Goal: Task Accomplishment & Management: Manage account settings

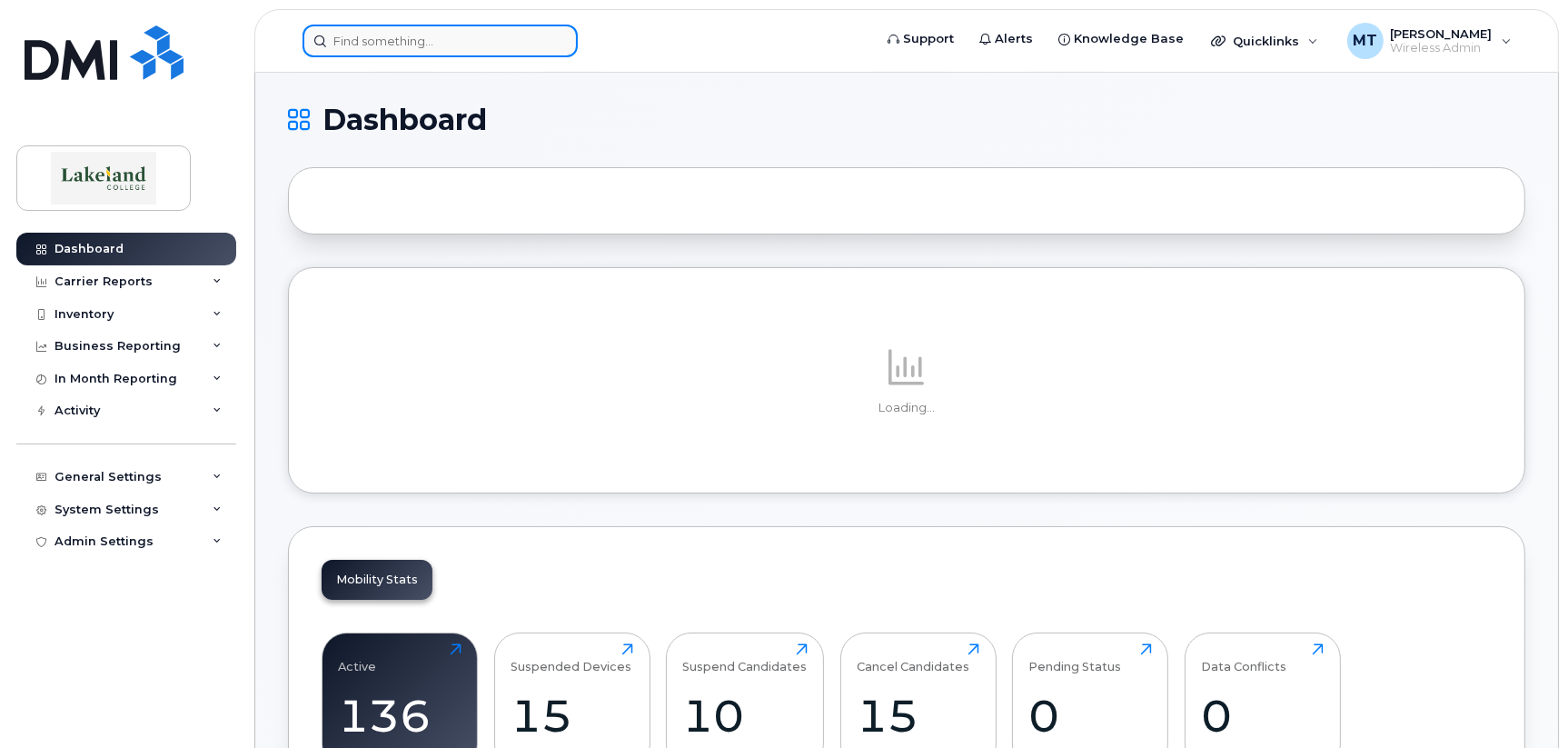
click at [351, 41] on input at bounding box center [440, 41] width 276 height 33
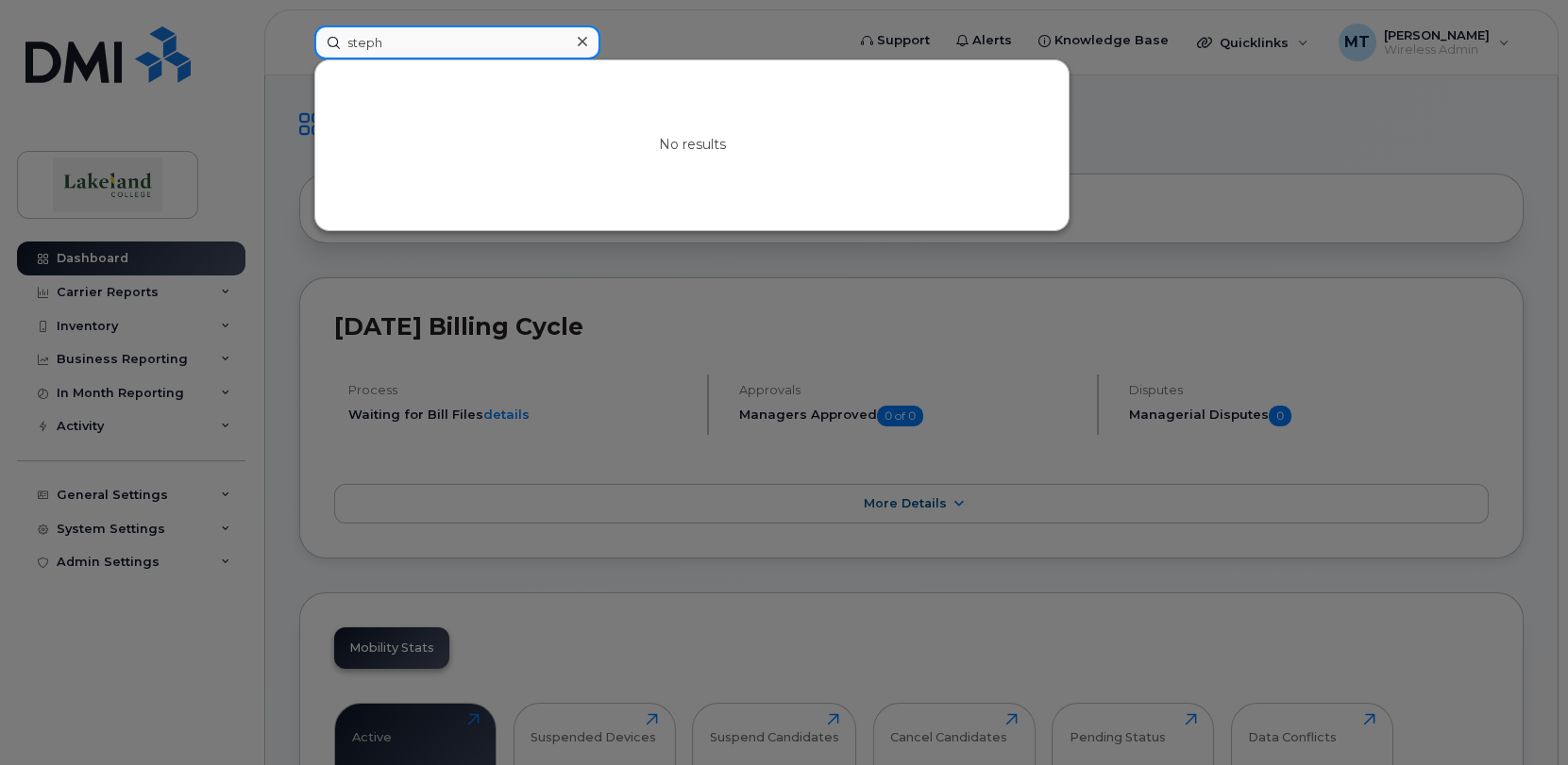
drag, startPoint x: 401, startPoint y: 42, endPoint x: 337, endPoint y: 40, distance: 64.0
click at [337, 40] on input "steph" at bounding box center [457, 43] width 286 height 34
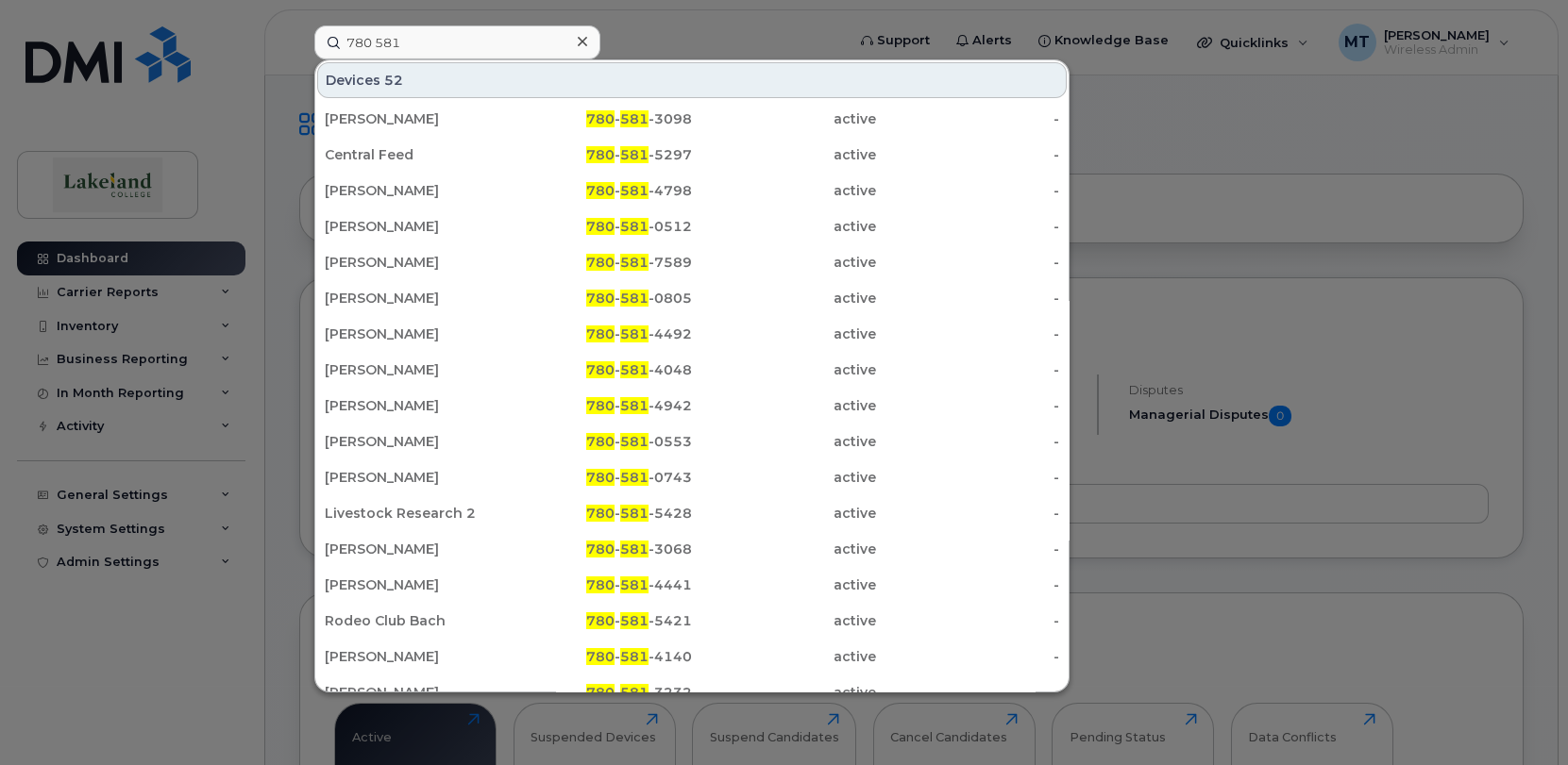
click at [1374, 140] on div at bounding box center [784, 382] width 1568 height 765
click at [417, 49] on input "780 581" at bounding box center [457, 43] width 286 height 34
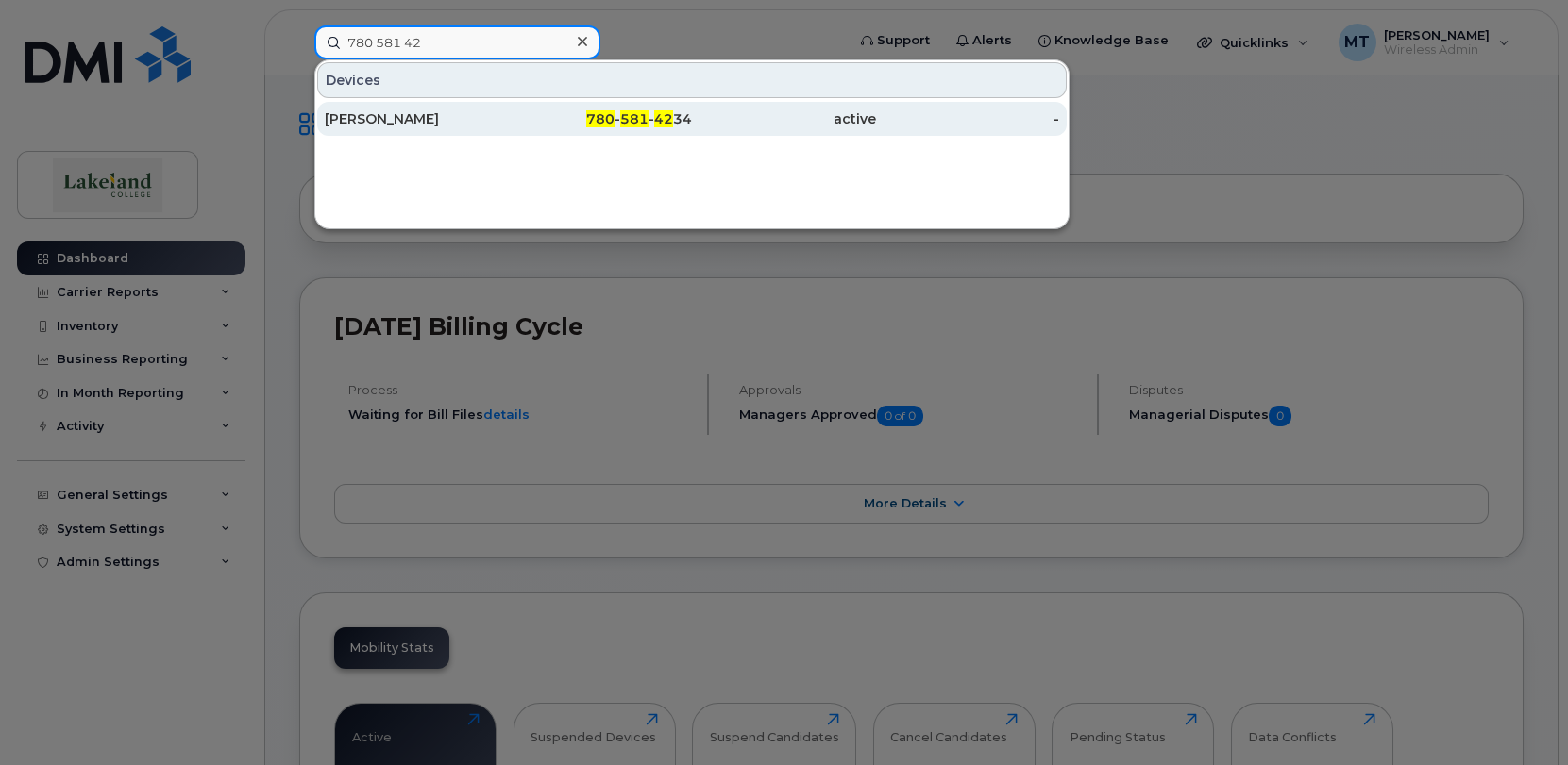
type input "780 581 42"
click at [464, 112] on div "[PERSON_NAME]" at bounding box center [416, 119] width 184 height 19
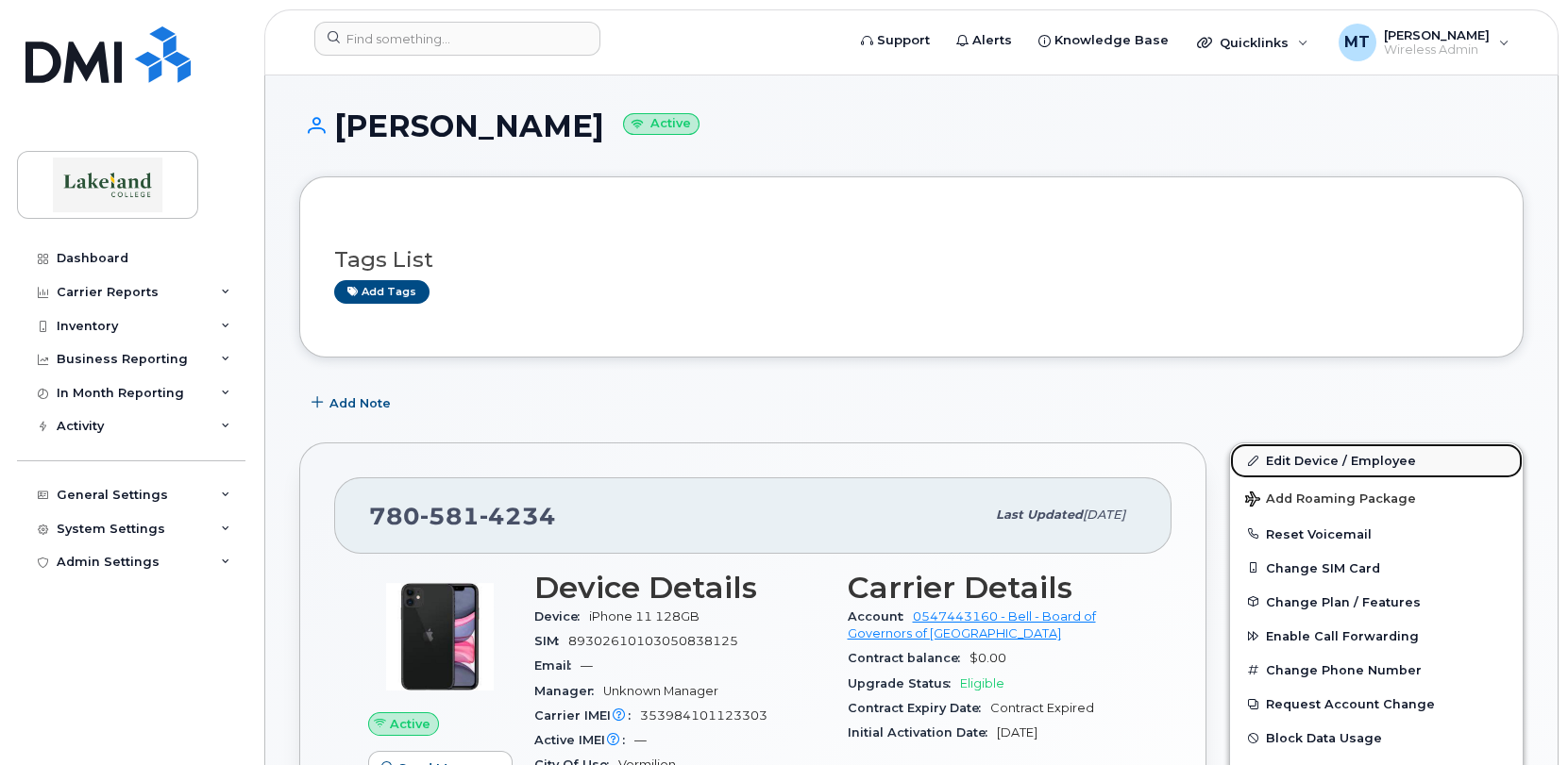
click at [1285, 455] on link "Edit Device / Employee" at bounding box center [1376, 461] width 293 height 34
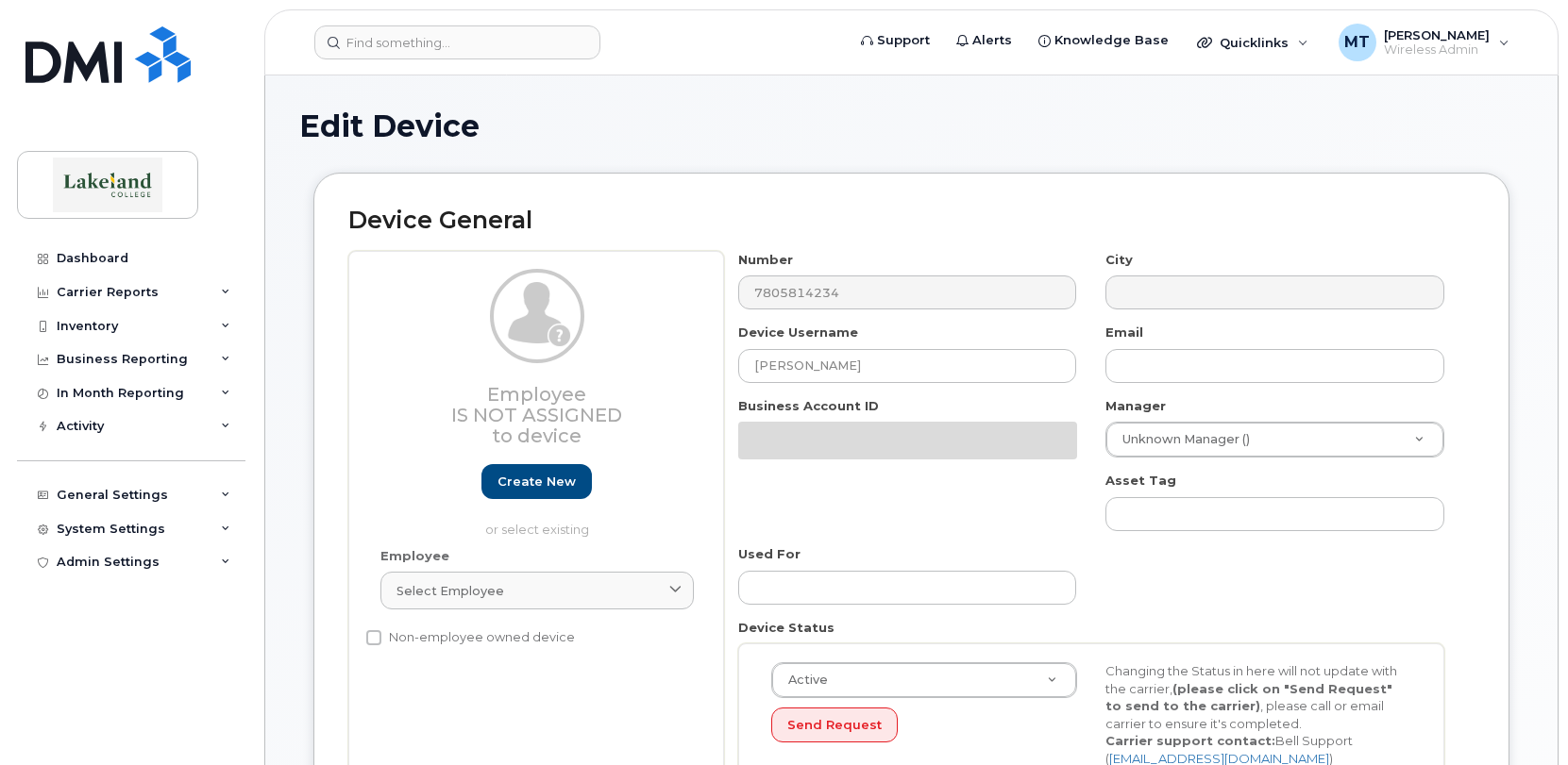
select select "5835153"
select select "5835225"
select select "5835273"
select select "5835289"
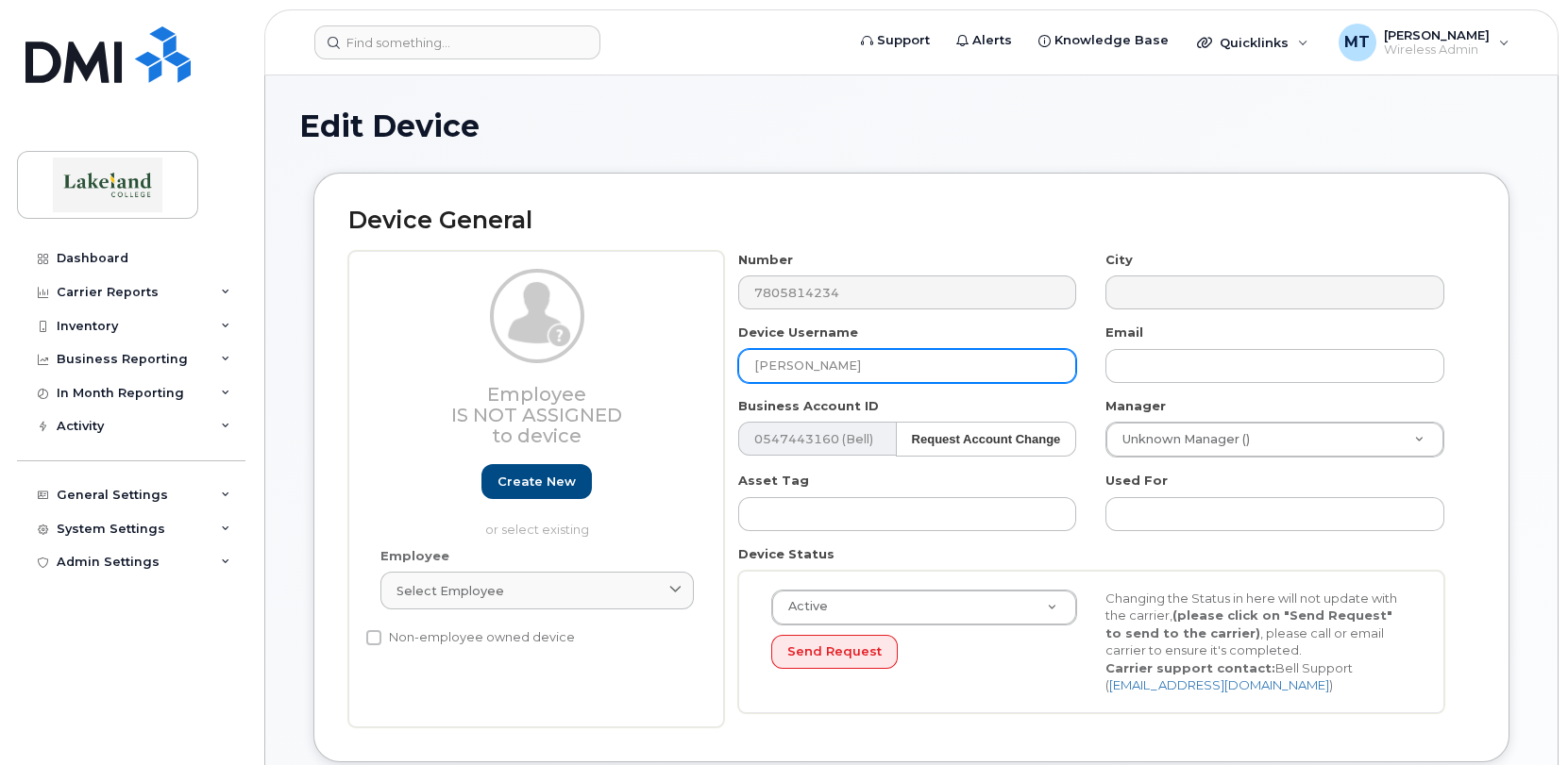
drag, startPoint x: 888, startPoint y: 359, endPoint x: 694, endPoint y: 380, distance: 195.1
click at [695, 380] on div "Employee Is not assigned to device Create new or select existing Employee Selec…" at bounding box center [911, 488] width 1126 height 476
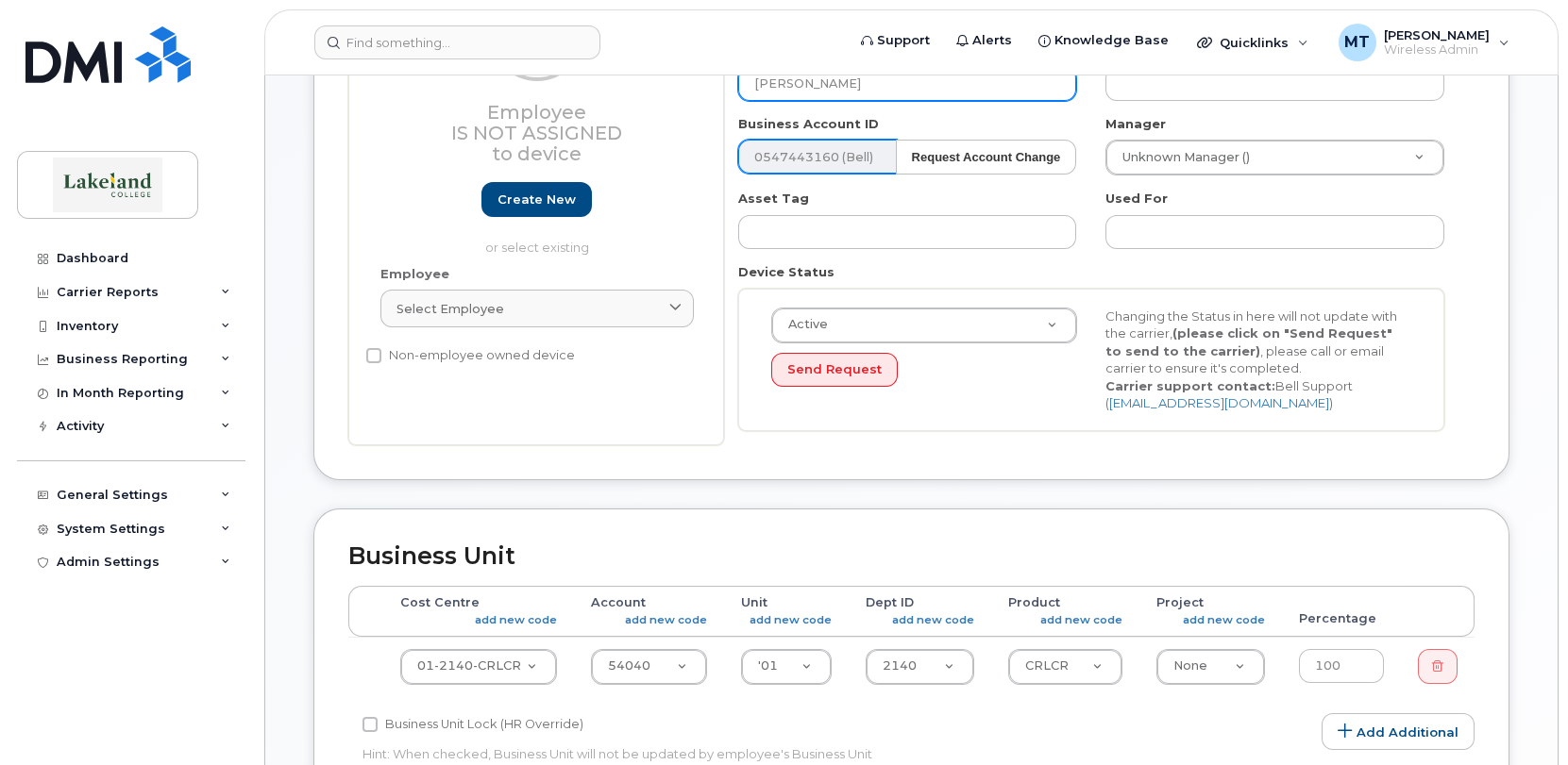
scroll to position [377, 0]
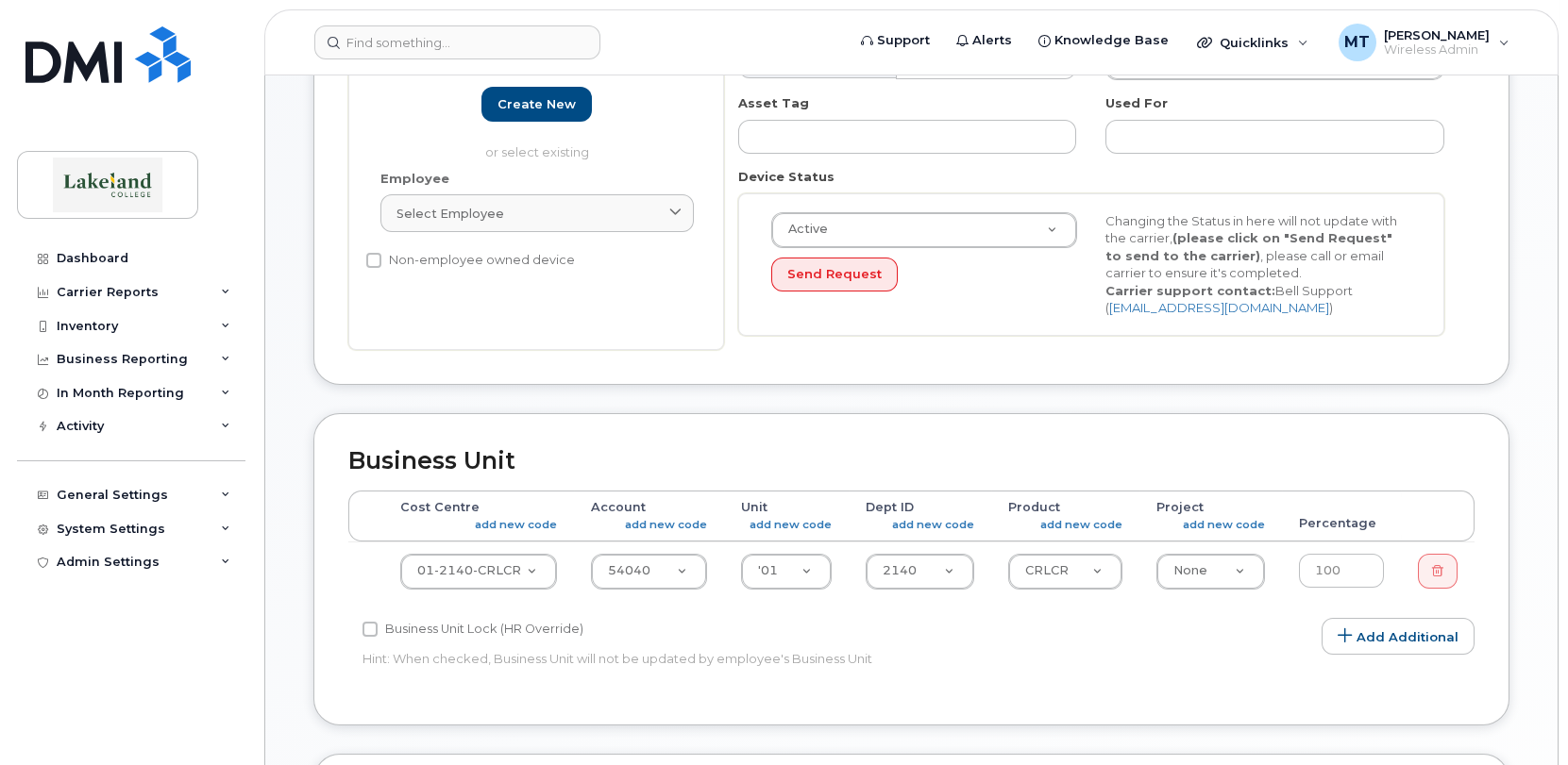
type input "Kylie Stafford"
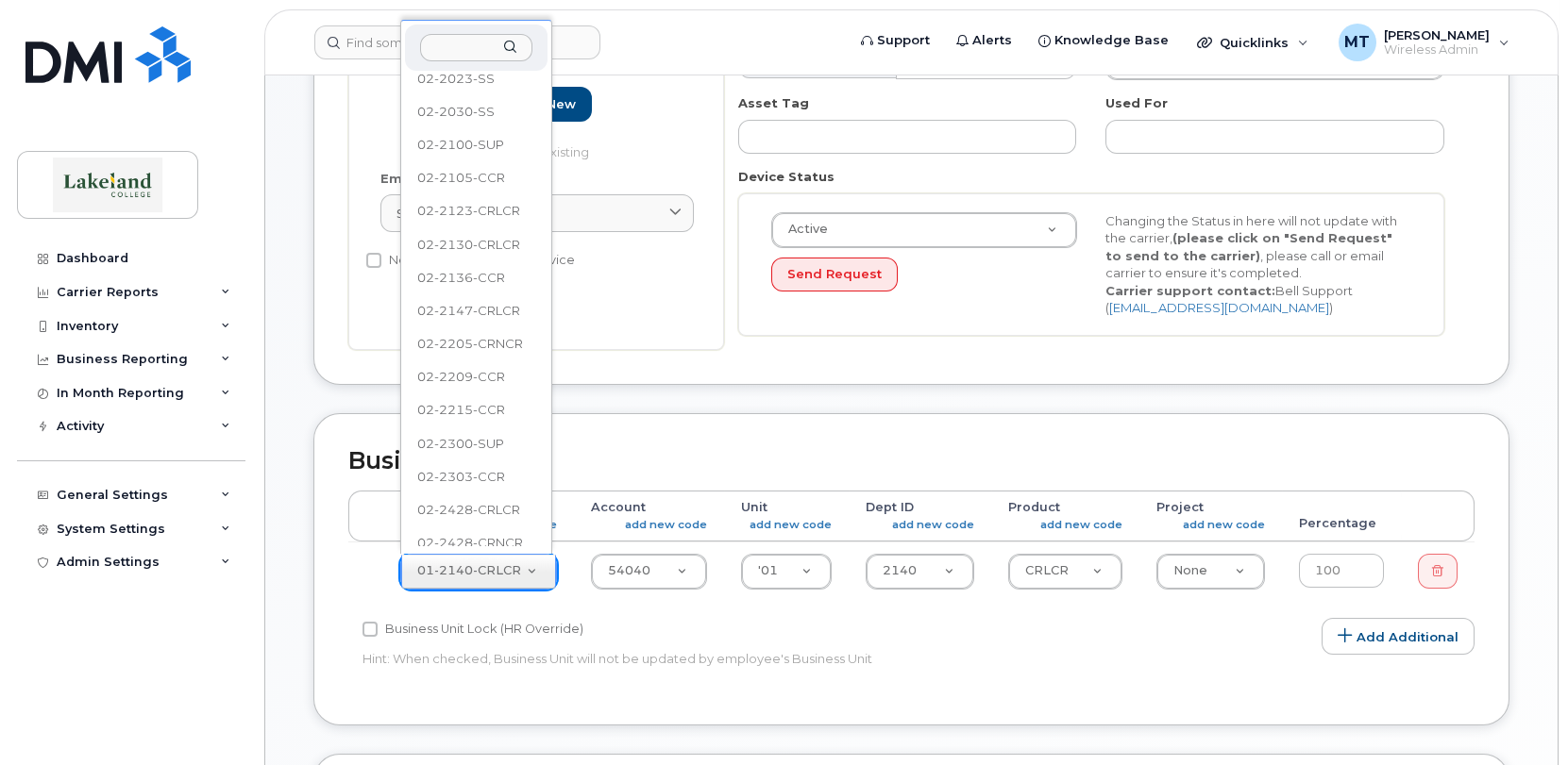
scroll to position [2075, 0]
select select "5835186"
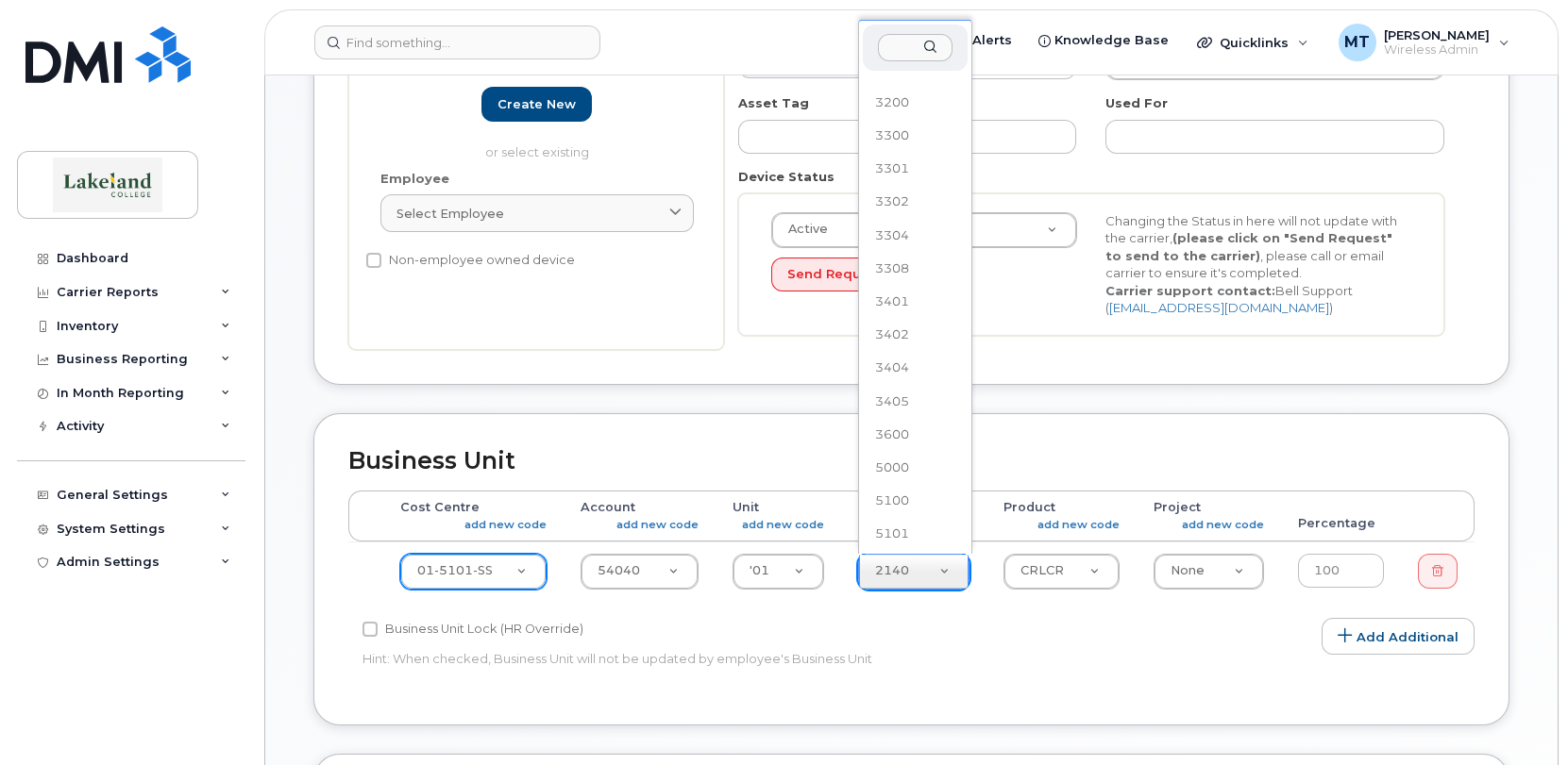
scroll to position [1710, 0]
select select "5835253"
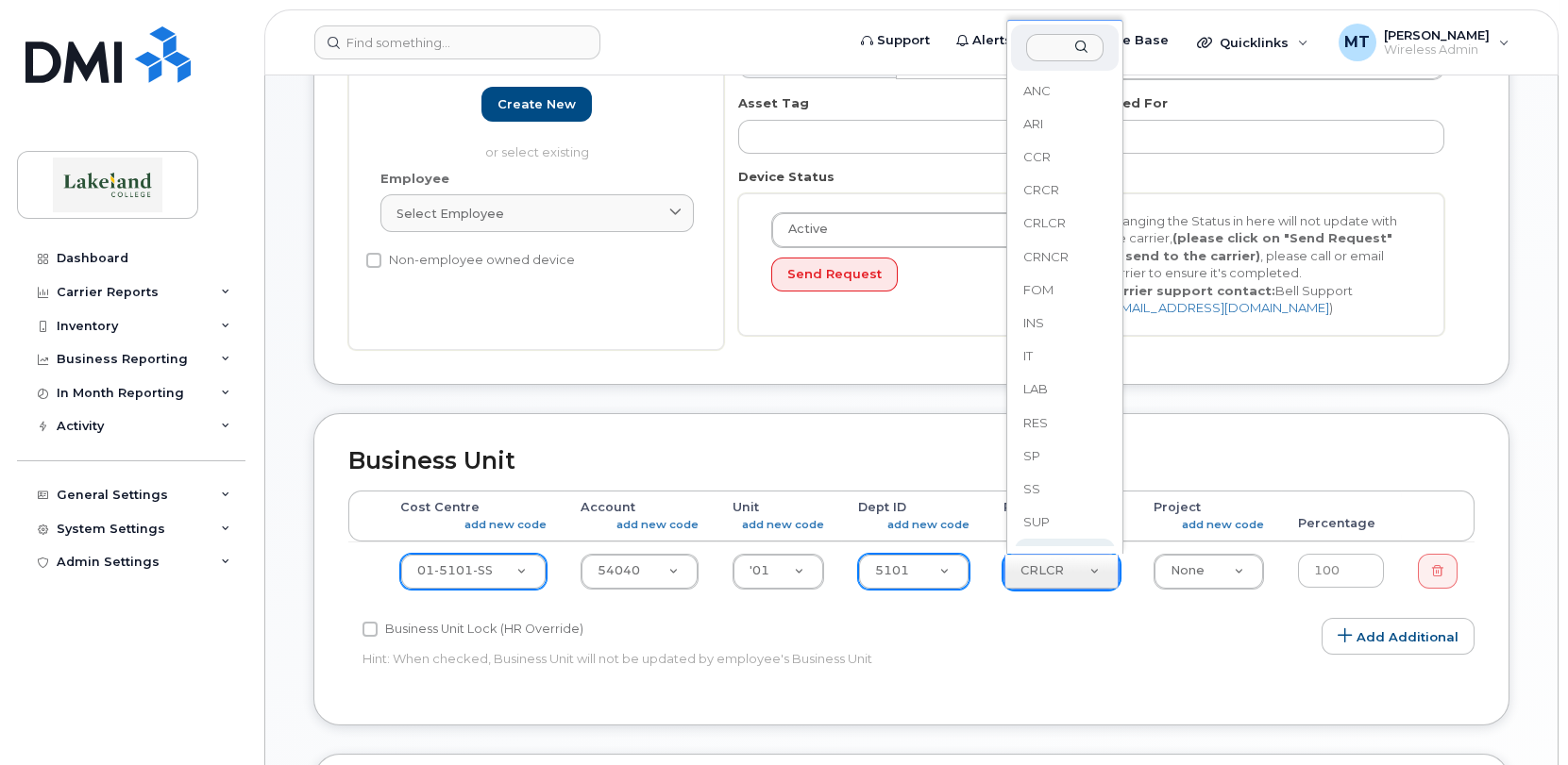
scroll to position [11, 0]
select select "5835269"
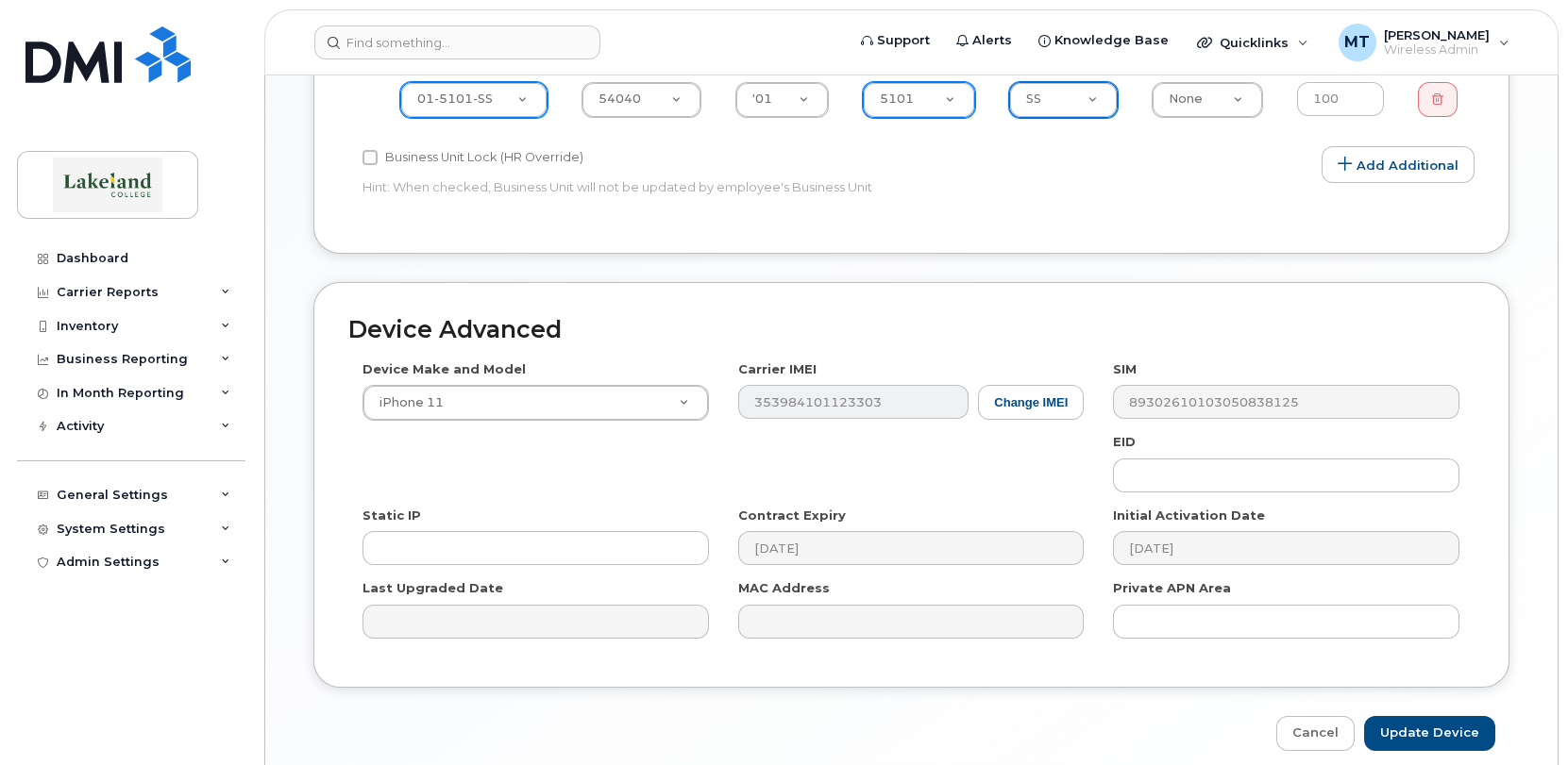
scroll to position [927, 0]
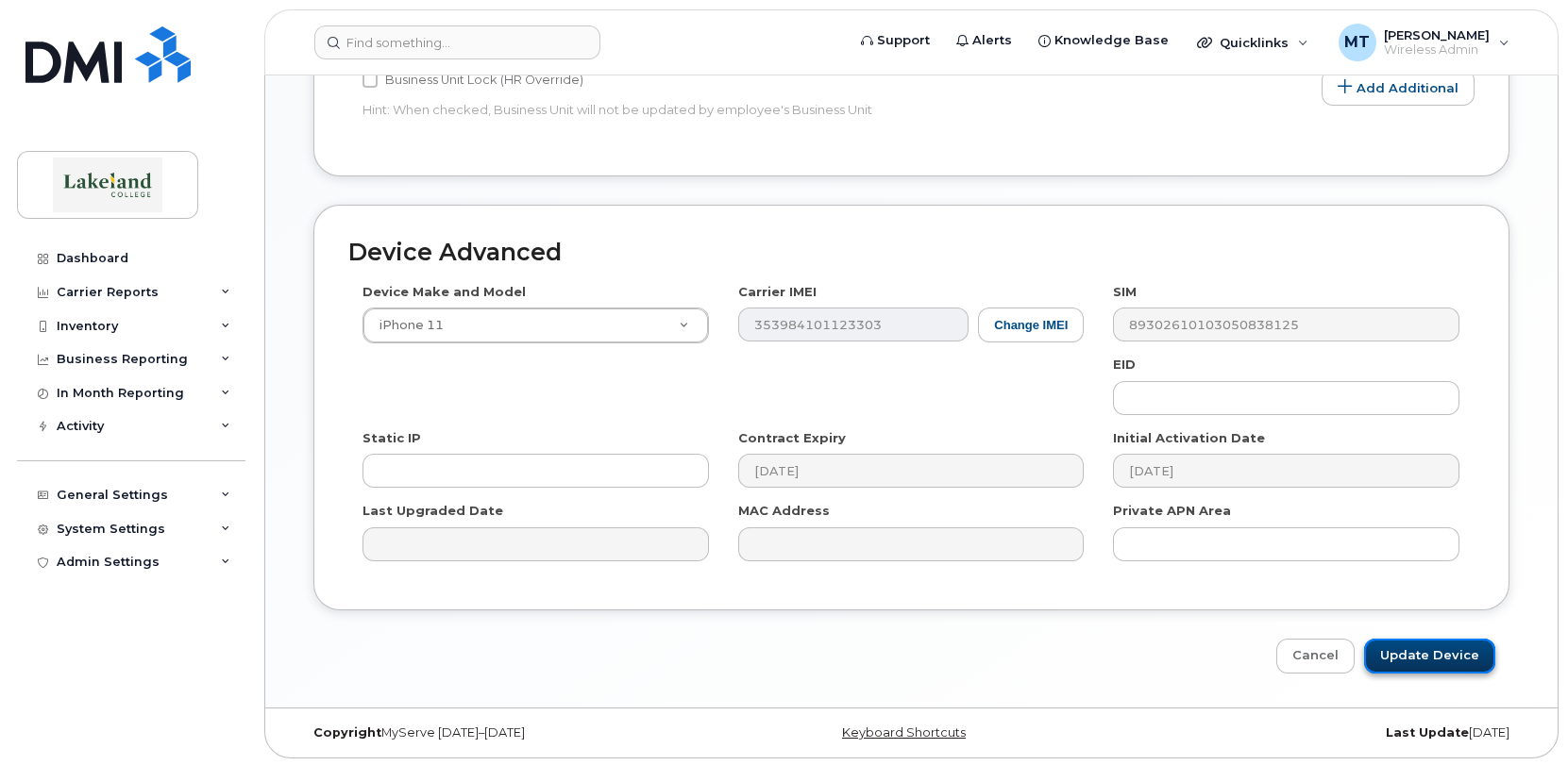
click at [1422, 656] on input "Update Device" at bounding box center [1429, 656] width 131 height 35
type input "Saving..."
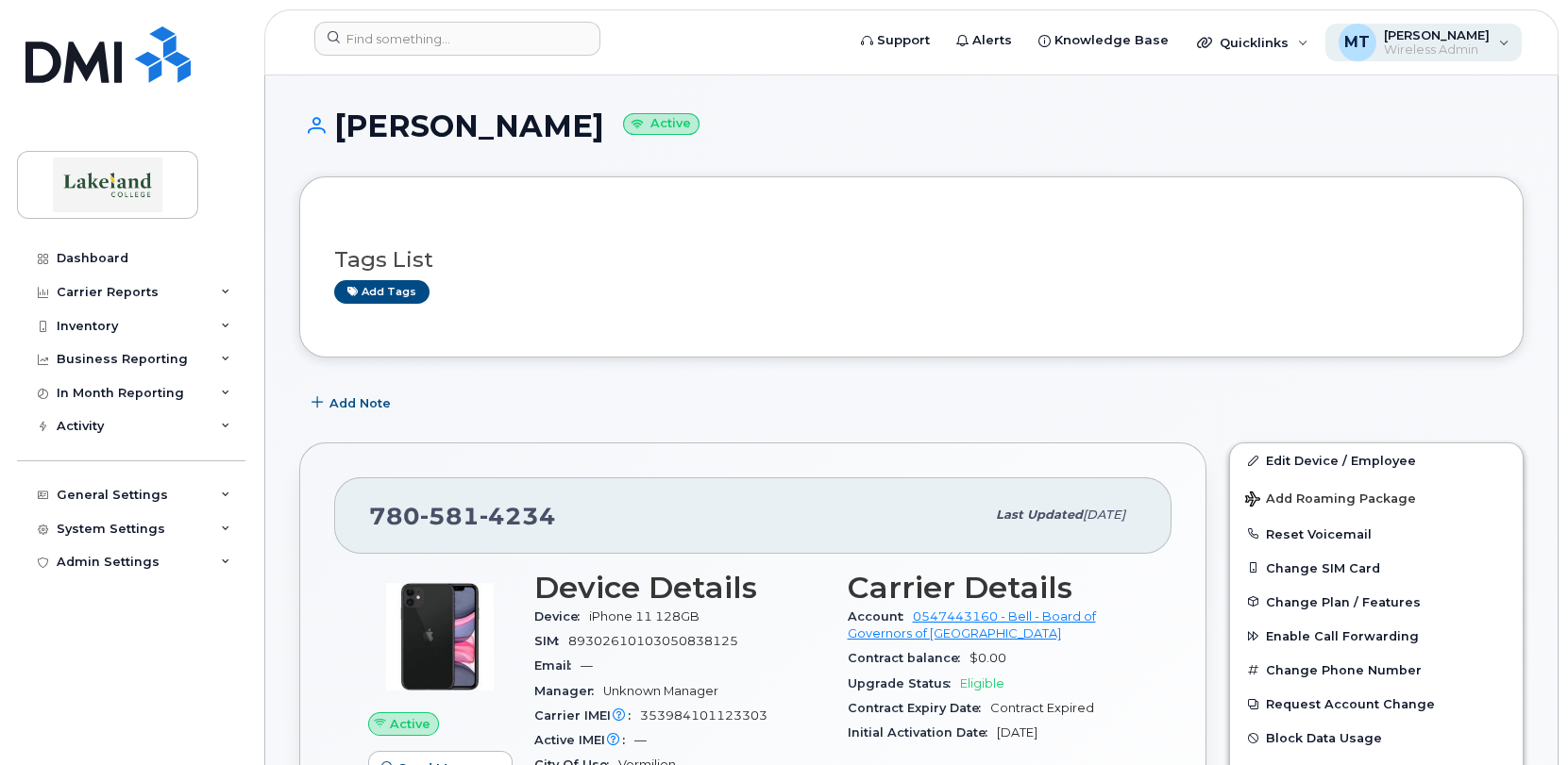
click at [1345, 40] on span "MT" at bounding box center [1357, 43] width 26 height 23
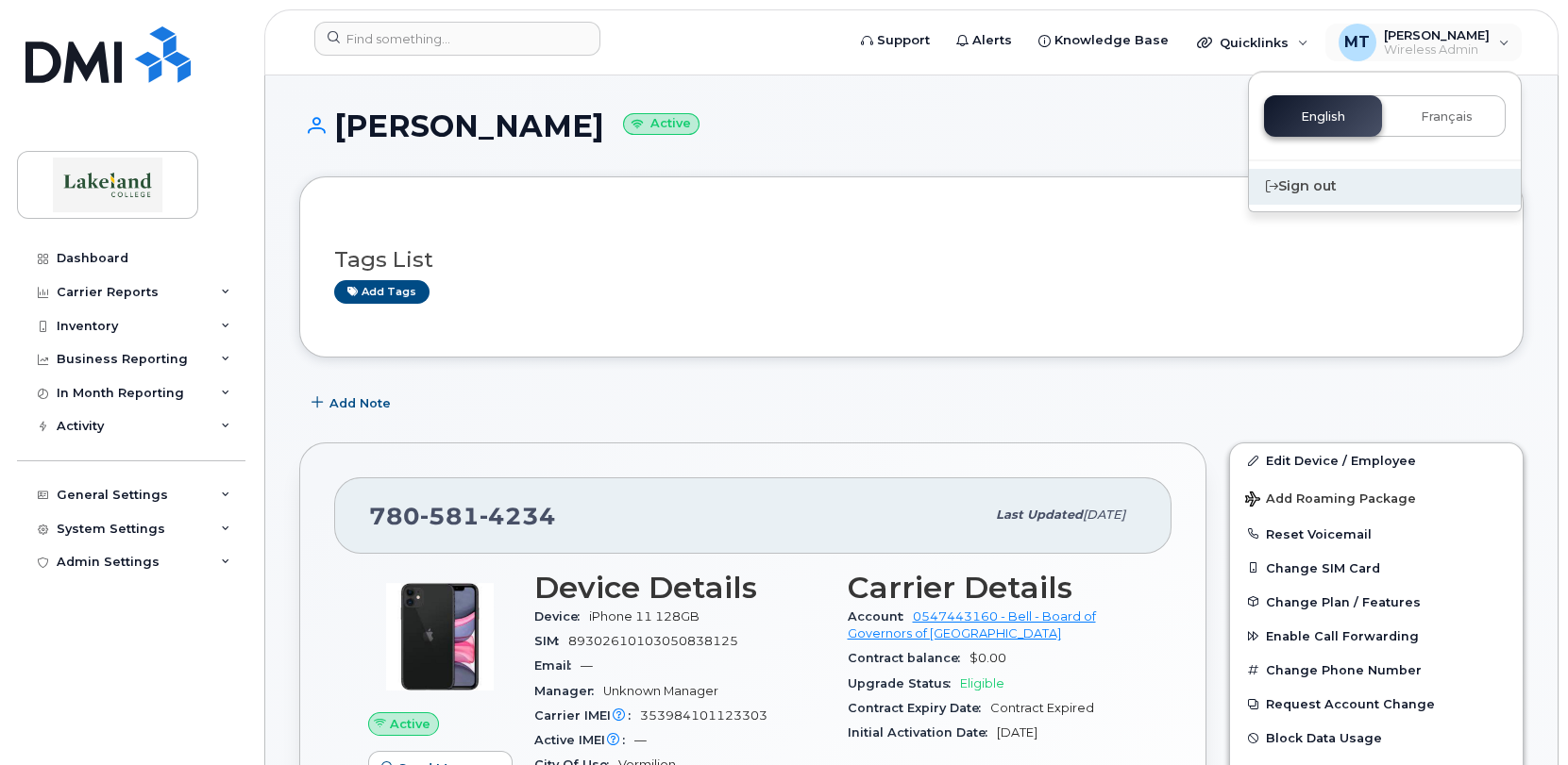
click at [1285, 186] on div "Sign out" at bounding box center [1384, 186] width 272 height 35
